Goal: Task Accomplishment & Management: Manage account settings

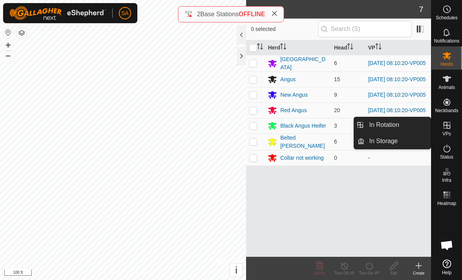
click at [383, 122] on span "In Rotation" at bounding box center [384, 124] width 30 height 9
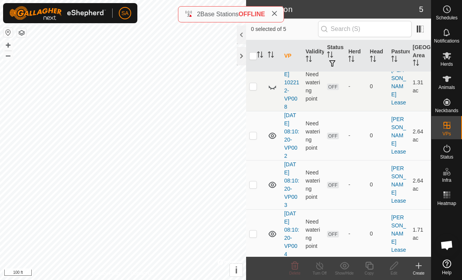
scroll to position [50, 0]
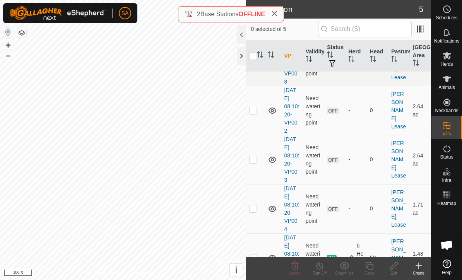
click at [256, 112] on p-checkbox at bounding box center [253, 110] width 8 height 6
click at [300, 275] on span "Delete" at bounding box center [294, 273] width 11 height 4
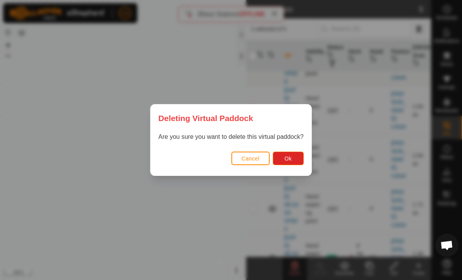
click at [295, 159] on button "Ok" at bounding box center [287, 159] width 31 height 14
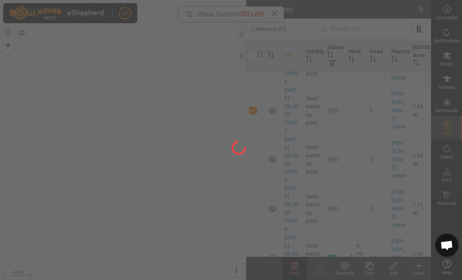
checkbox input "false"
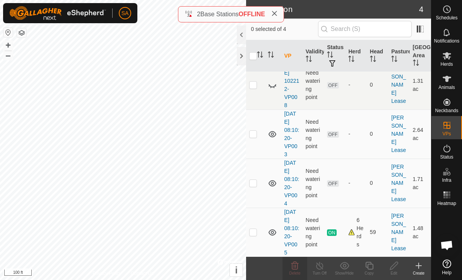
click at [259, 184] on td at bounding box center [255, 182] width 19 height 49
click at [254, 181] on p-checkbox at bounding box center [253, 183] width 8 height 6
checkbox input "false"
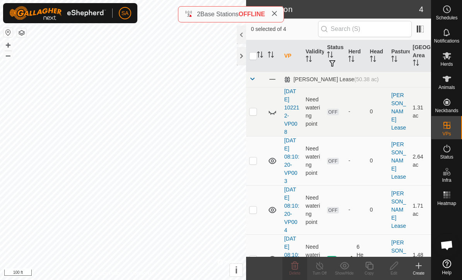
scroll to position [0, 0]
click at [257, 161] on td at bounding box center [255, 160] width 19 height 49
checkbox input "true"
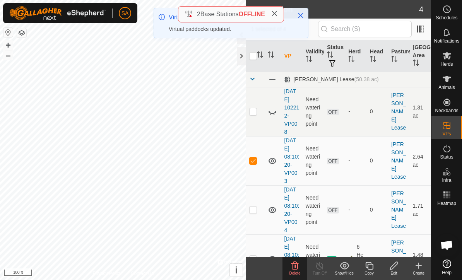
click at [297, 267] on icon at bounding box center [294, 265] width 7 height 8
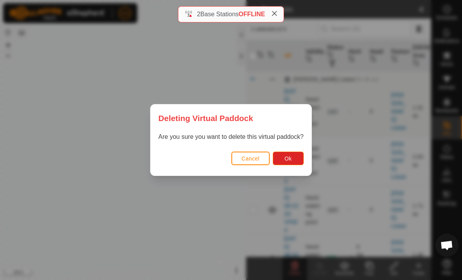
click at [293, 152] on button "Ok" at bounding box center [287, 159] width 31 height 14
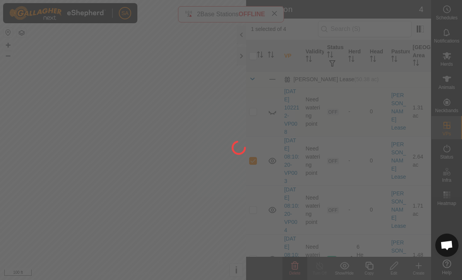
checkbox input "false"
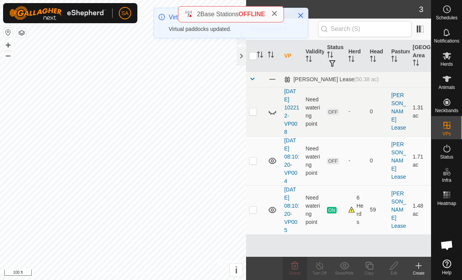
click at [259, 162] on td at bounding box center [255, 160] width 19 height 49
checkbox input "true"
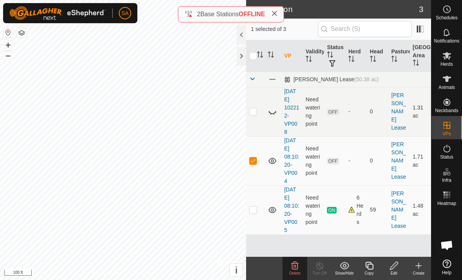
click at [372, 269] on icon at bounding box center [369, 266] width 8 height 8
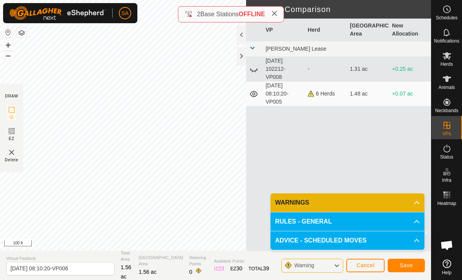
click at [406, 265] on span "Save" at bounding box center [405, 265] width 13 height 6
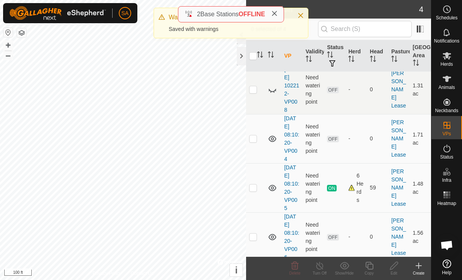
scroll to position [19, 0]
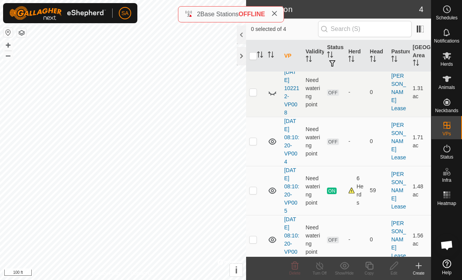
click at [252, 141] on p-checkbox at bounding box center [253, 141] width 8 height 6
checkbox input "true"
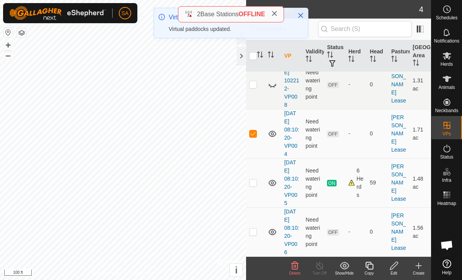
scroll to position [27, 0]
click at [299, 267] on icon at bounding box center [294, 265] width 9 height 9
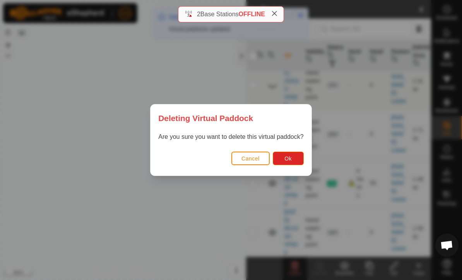
click at [293, 153] on button "Ok" at bounding box center [287, 159] width 31 height 14
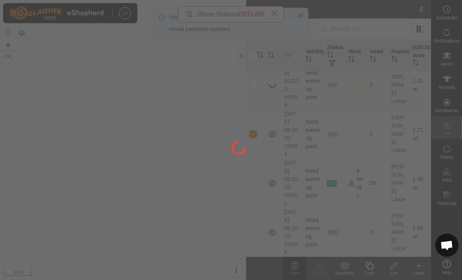
checkbox input "false"
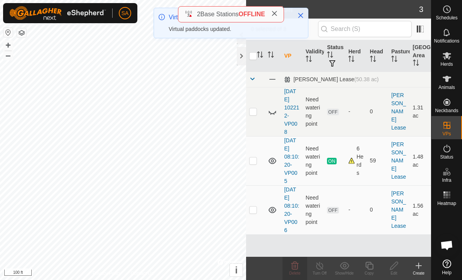
click at [240, 56] on div at bounding box center [241, 56] width 9 height 19
